Goal: Find specific page/section: Find specific page/section

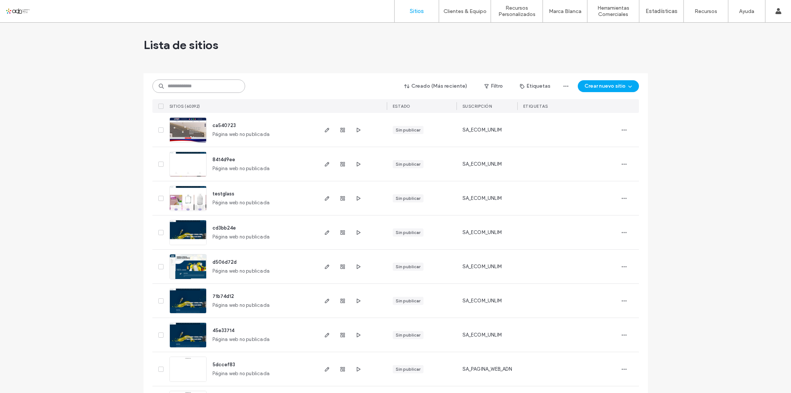
paste input "*********"
click at [184, 85] on input at bounding box center [199, 85] width 93 height 13
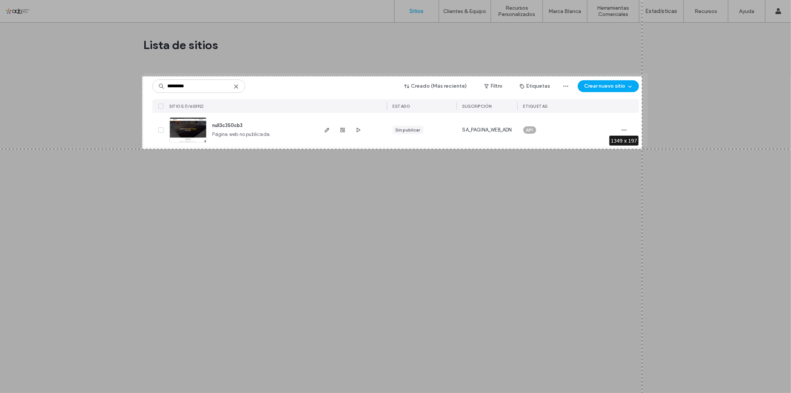
drag, startPoint x: 142, startPoint y: 76, endPoint x: 643, endPoint y: 149, distance: 505.8
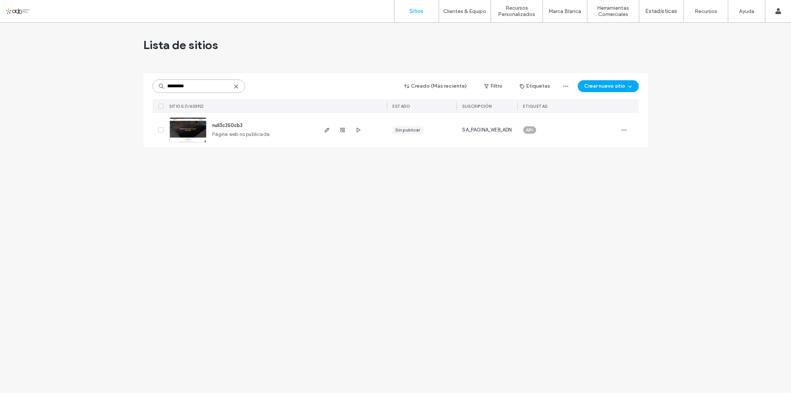
click at [210, 79] on input "*********" at bounding box center [199, 85] width 93 height 13
paste input
type input "*********"
click at [187, 132] on img at bounding box center [188, 143] width 36 height 50
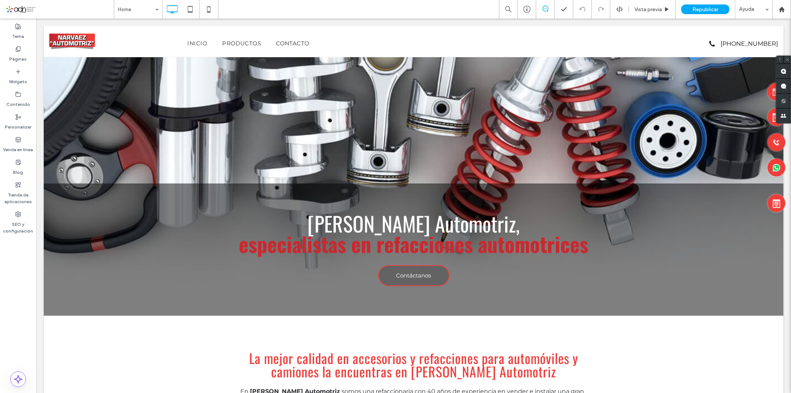
click at [0, 304] on div "Tema Páginas Widgets Contenido Personalizar Venda en línea Blog Tienda de aplic…" at bounding box center [18, 206] width 36 height 374
click at [1, 299] on div "Tema Páginas Widgets Contenido Personalizar Venda en línea Blog Tienda de aplic…" at bounding box center [18, 206] width 36 height 374
click at [26, 168] on div "Blog" at bounding box center [18, 167] width 36 height 23
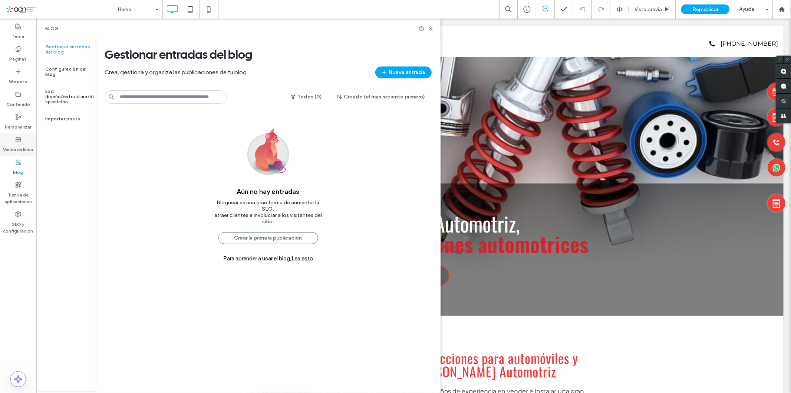
click at [8, 145] on label "Venda en línea" at bounding box center [18, 147] width 30 height 10
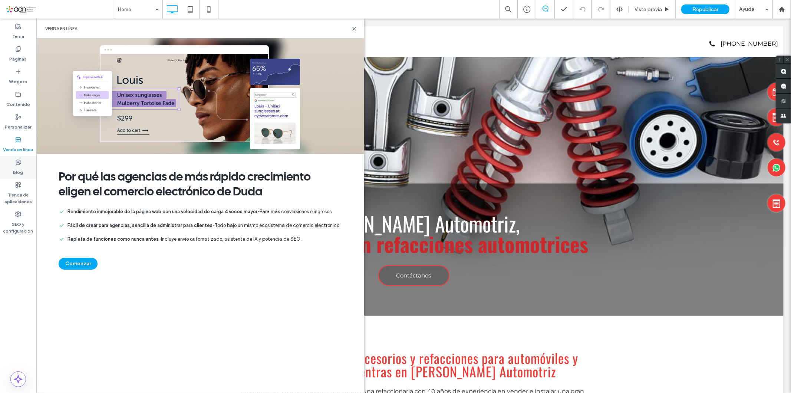
click at [11, 169] on div "Blog" at bounding box center [18, 167] width 36 height 23
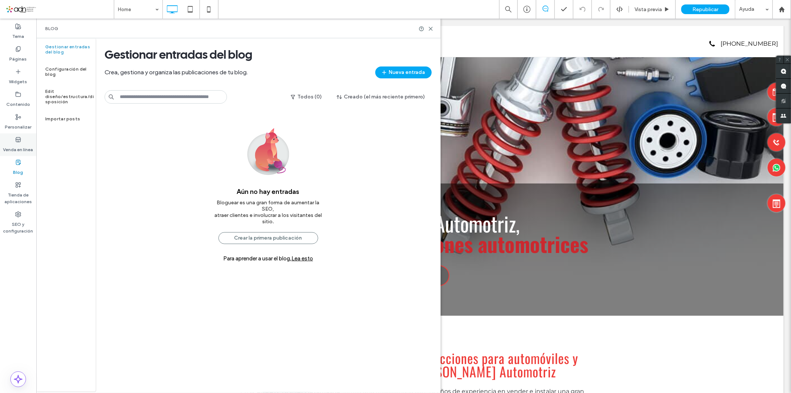
click at [13, 150] on label "Venda en línea" at bounding box center [18, 147] width 30 height 10
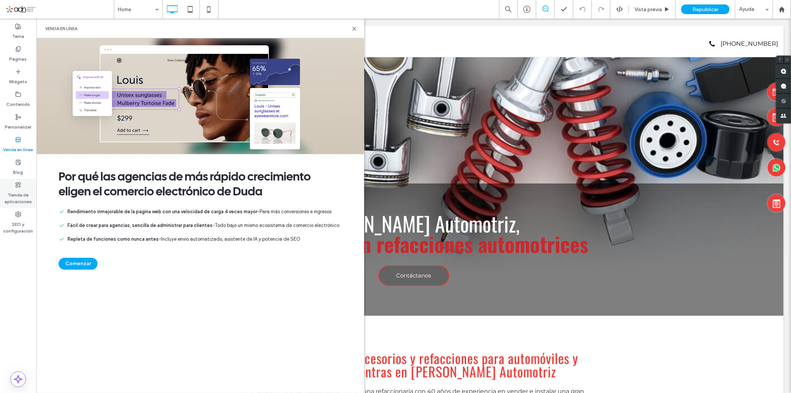
click at [23, 191] on label "Tienda de aplicaciones" at bounding box center [18, 196] width 36 height 17
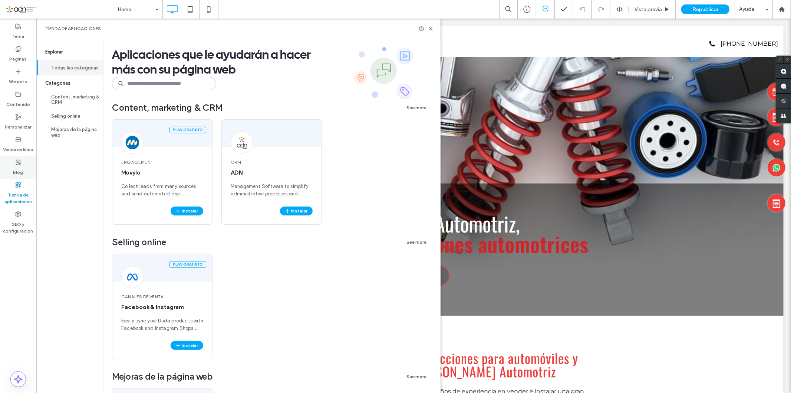
click at [20, 170] on label "Blog" at bounding box center [18, 170] width 10 height 10
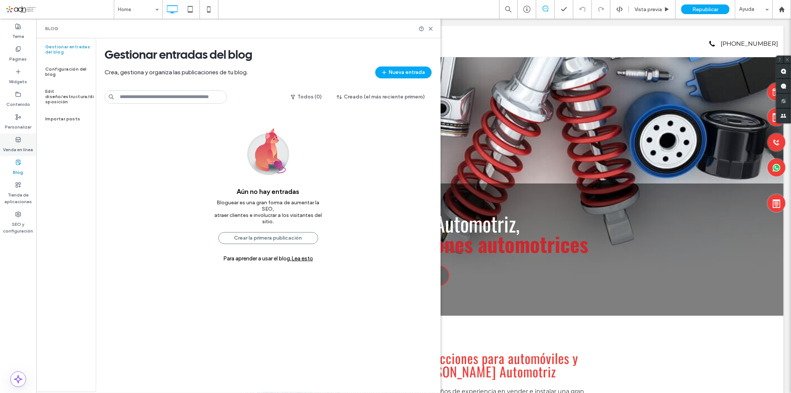
click at [20, 143] on label "Venda en línea" at bounding box center [18, 147] width 30 height 10
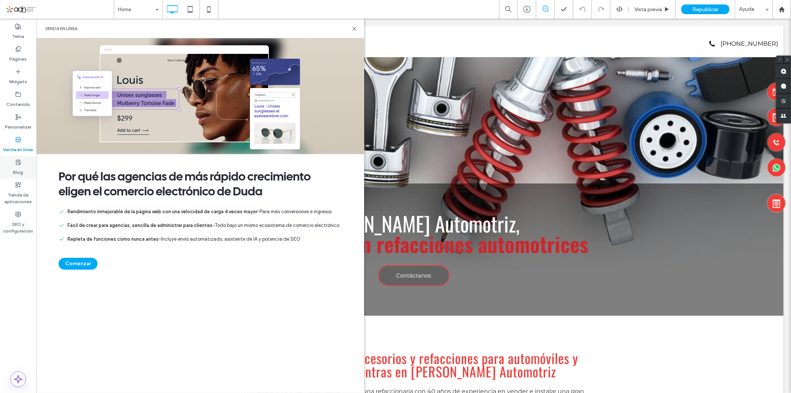
click at [9, 161] on div "Blog" at bounding box center [18, 167] width 36 height 23
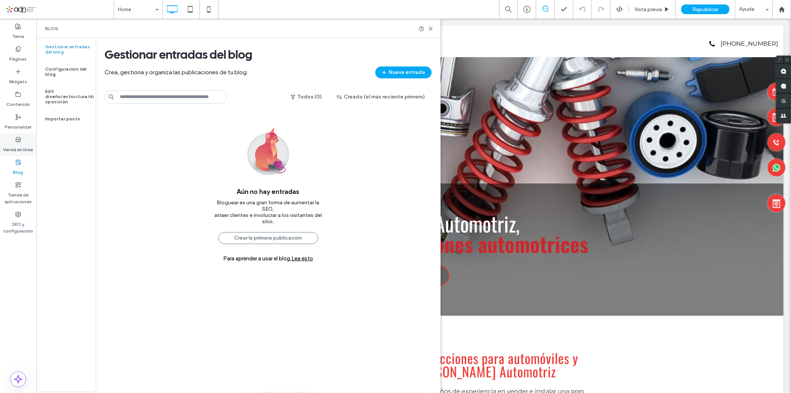
click at [17, 147] on label "Venda en línea" at bounding box center [18, 147] width 30 height 10
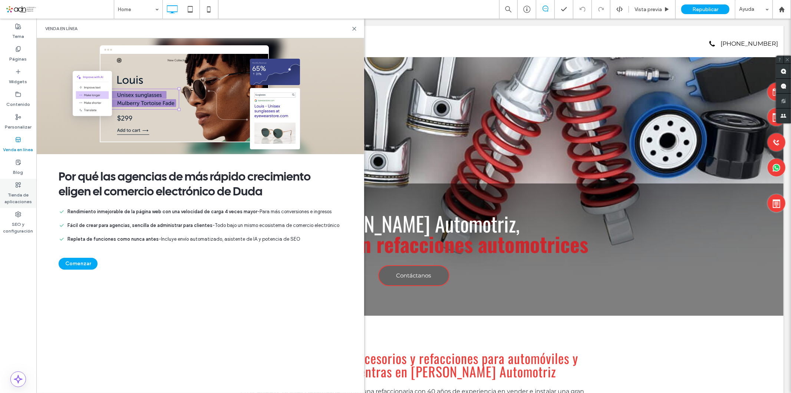
click at [12, 178] on div "Tienda de aplicaciones" at bounding box center [18, 192] width 36 height 29
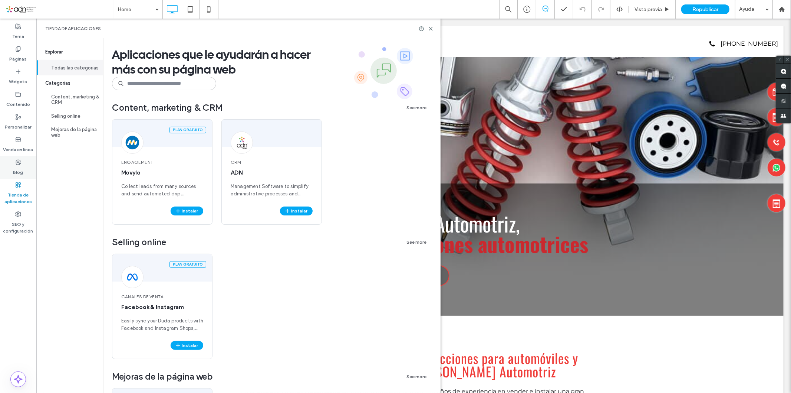
click at [14, 169] on label "Blog" at bounding box center [18, 170] width 10 height 10
